Goal: Obtain resource: Download file/media

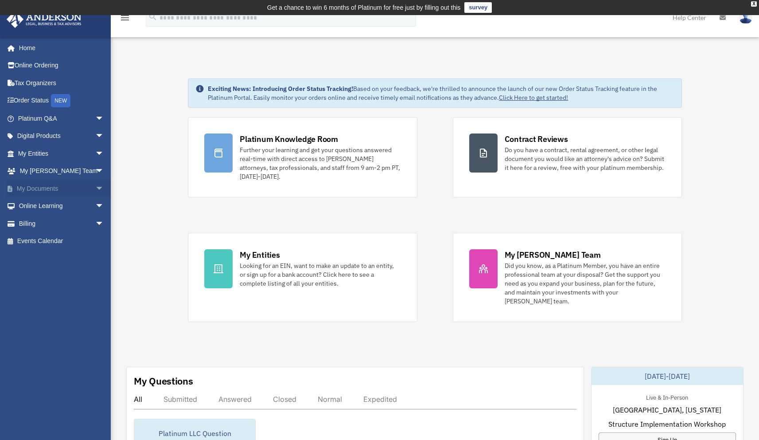
click at [95, 187] on span "arrow_drop_down" at bounding box center [104, 189] width 18 height 18
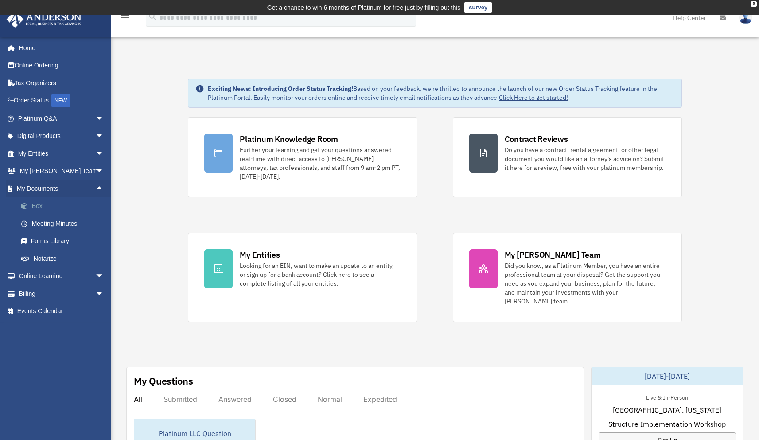
click at [38, 205] on link "Box" at bounding box center [64, 206] width 105 height 18
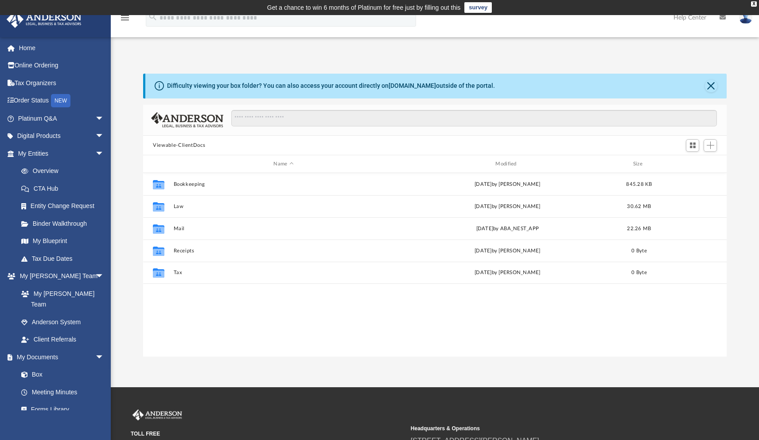
scroll to position [195, 577]
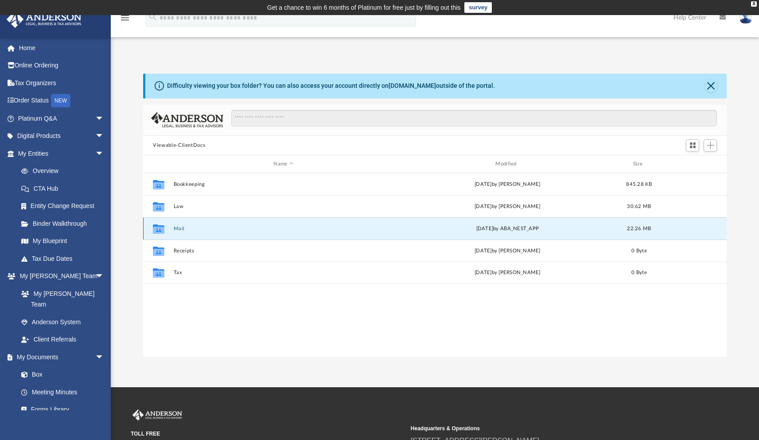
click at [186, 228] on button "Mail" at bounding box center [284, 229] width 220 height 6
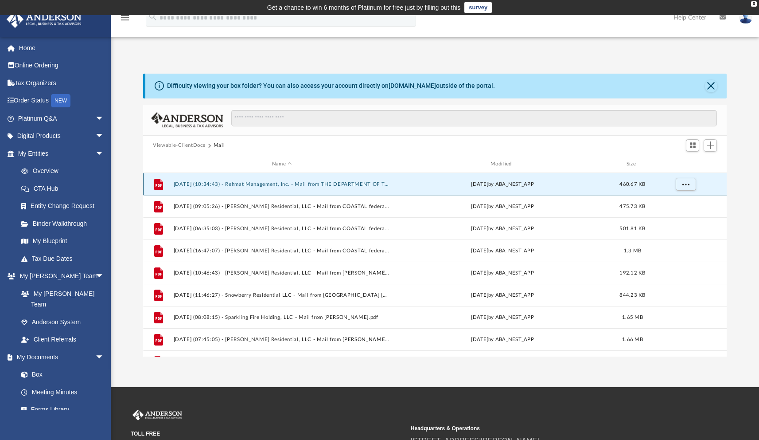
click at [215, 183] on button "[DATE] (10:34:43) - Rehmat Management, Inc. - Mail from THE DEPARTMENT OF THE T…" at bounding box center [282, 184] width 217 height 6
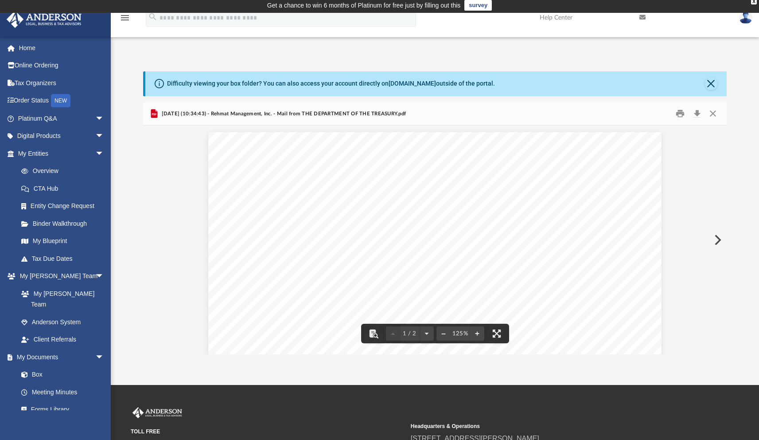
scroll to position [0, 0]
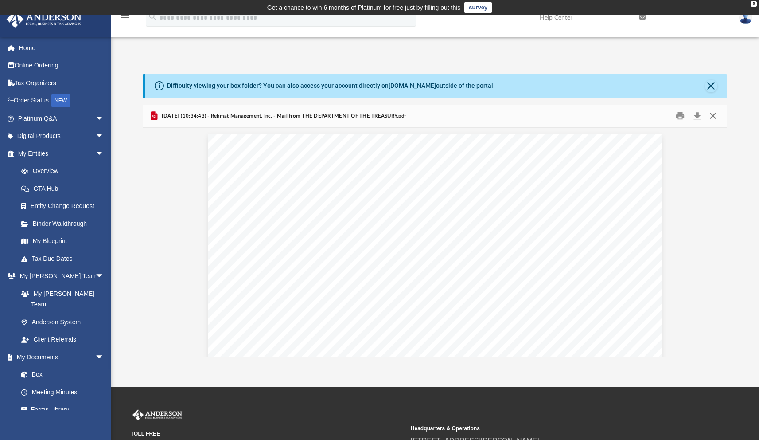
click at [713, 116] on button "Close" at bounding box center [713, 116] width 16 height 14
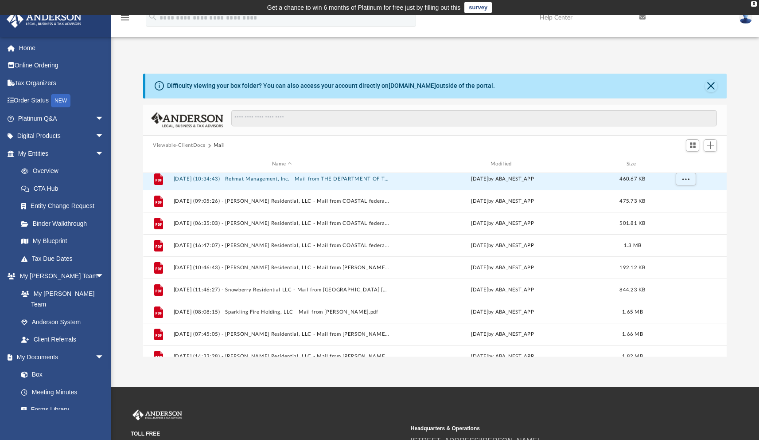
scroll to position [7, 0]
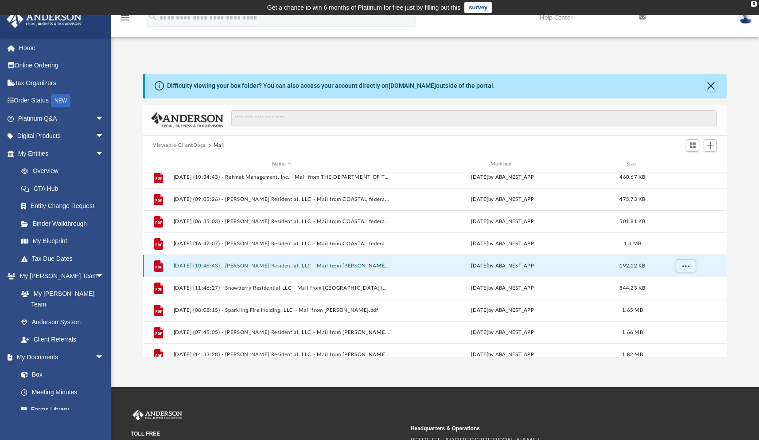
click at [302, 267] on button "[DATE] (10:46:43) - [PERSON_NAME] Residential, LLC - Mail from [PERSON_NAME].pdf" at bounding box center [282, 266] width 217 height 6
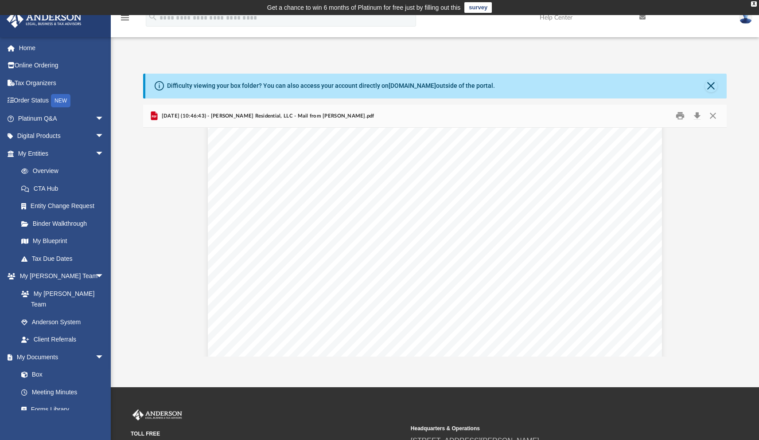
scroll to position [167, 0]
click at [714, 114] on button "Close" at bounding box center [713, 116] width 16 height 14
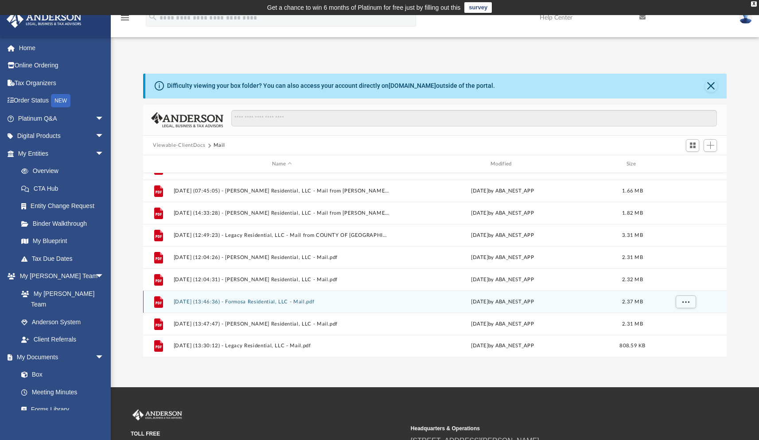
scroll to position [2, 0]
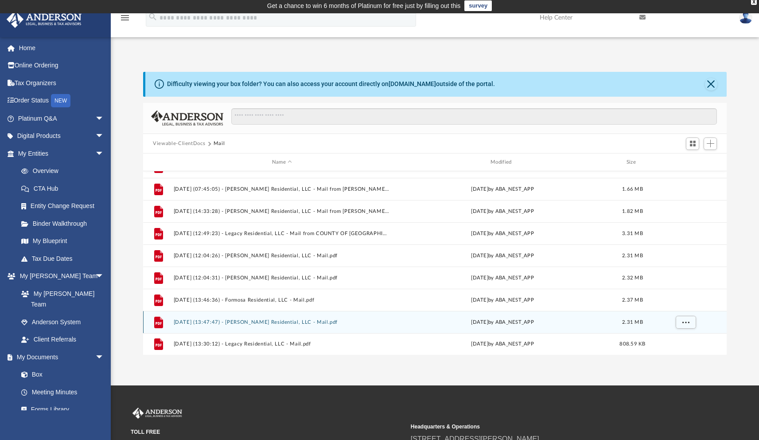
click at [306, 326] on div "File [DATE] (13:47:47) - [PERSON_NAME] Residential, LLC - Mail.pdf [DATE] by AB…" at bounding box center [435, 322] width 584 height 22
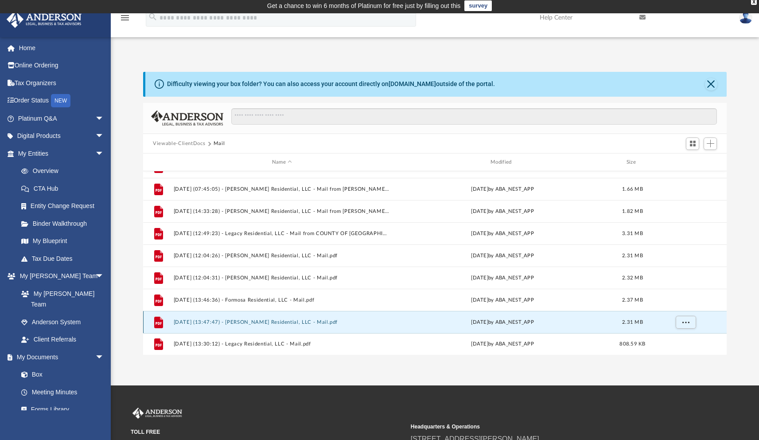
click at [308, 323] on button "[DATE] (13:47:47) - [PERSON_NAME] Residential, LLC - Mail.pdf" at bounding box center [282, 322] width 217 height 6
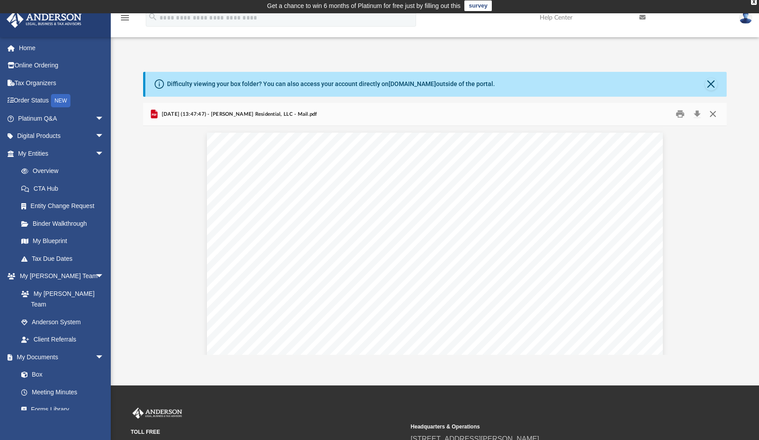
click at [715, 114] on button "Close" at bounding box center [713, 114] width 16 height 14
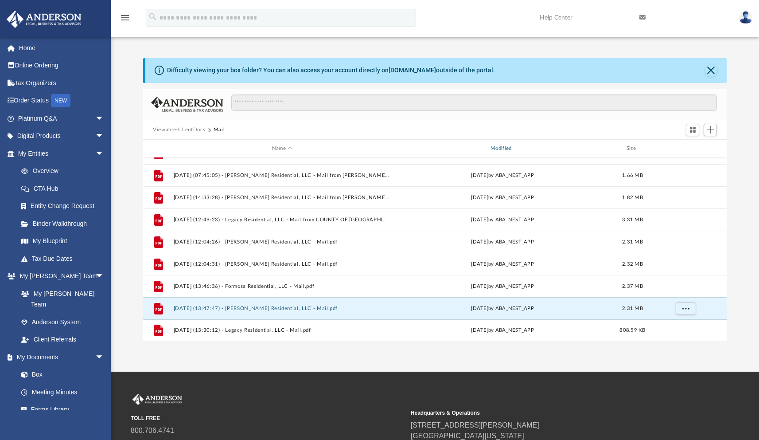
scroll to position [17, 0]
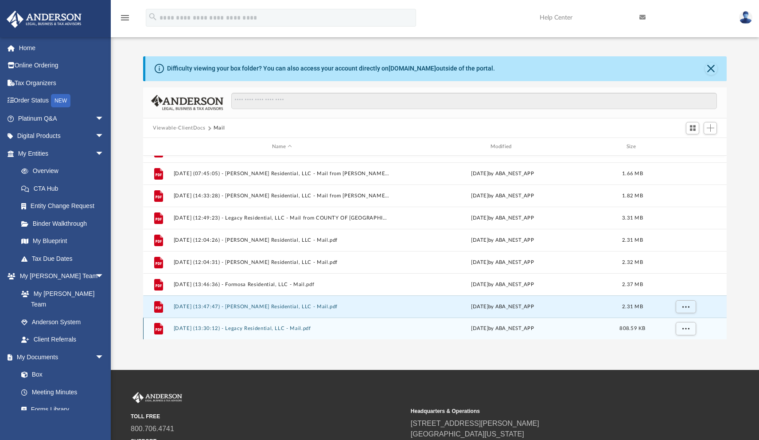
click at [262, 330] on button "[DATE] (13:30:12) - Legacy Residential, LLC - Mail.pdf" at bounding box center [282, 328] width 217 height 6
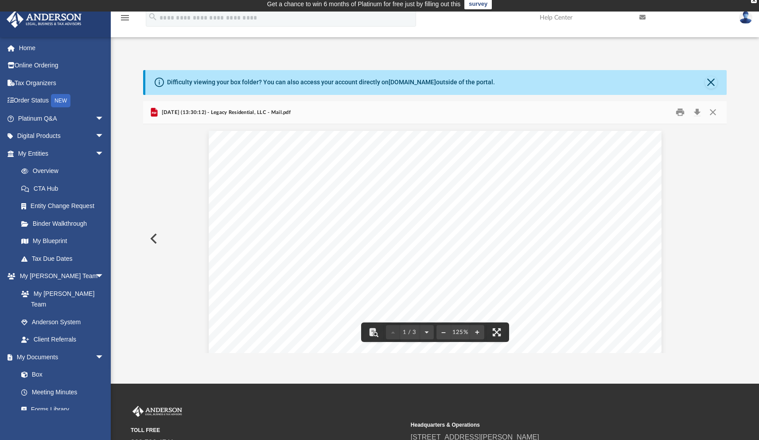
scroll to position [0, 0]
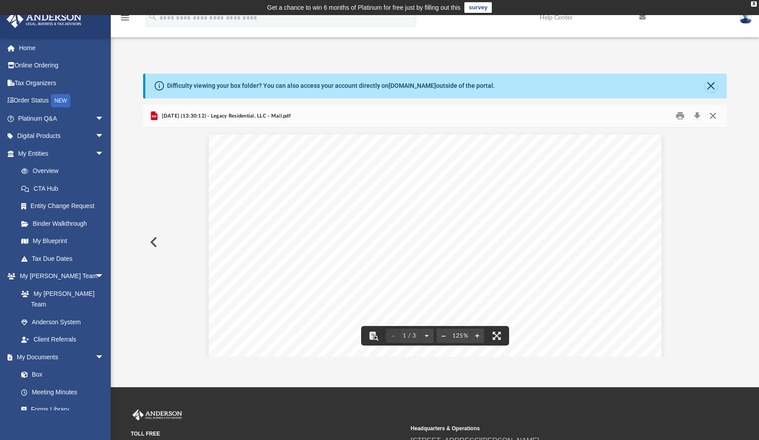
click at [715, 117] on button "Close" at bounding box center [713, 116] width 16 height 14
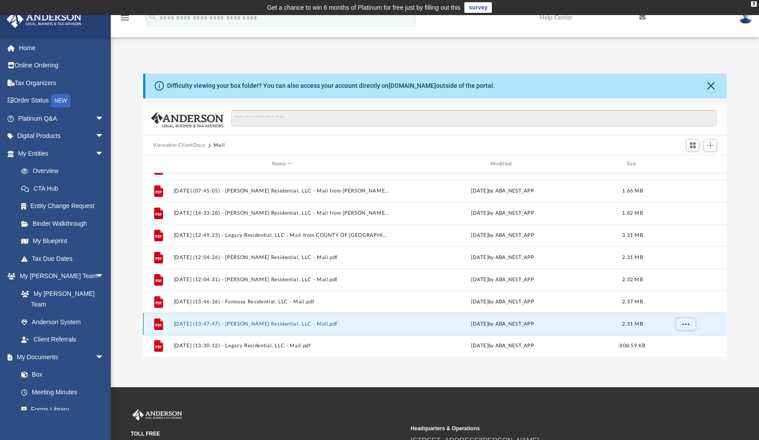
click at [263, 325] on button "[DATE] (13:47:47) - [PERSON_NAME] Residential, LLC - Mail.pdf" at bounding box center [282, 324] width 217 height 6
